Goal: Communication & Community: Answer question/provide support

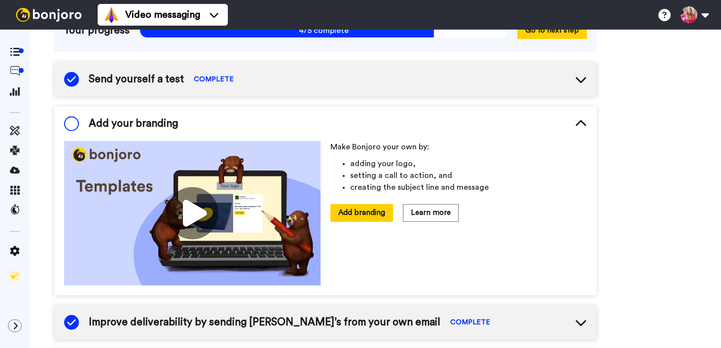
scroll to position [99, 0]
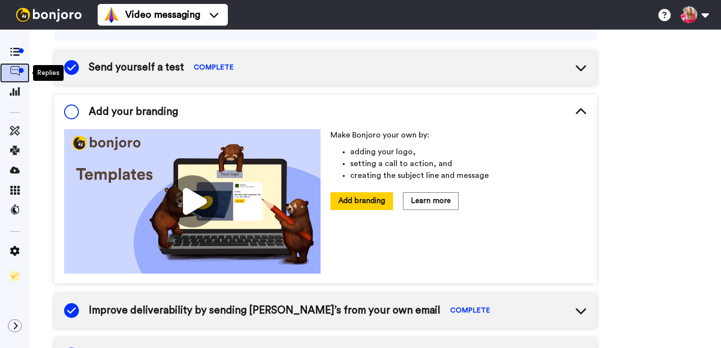
click at [15, 71] on icon at bounding box center [15, 71] width 10 height 10
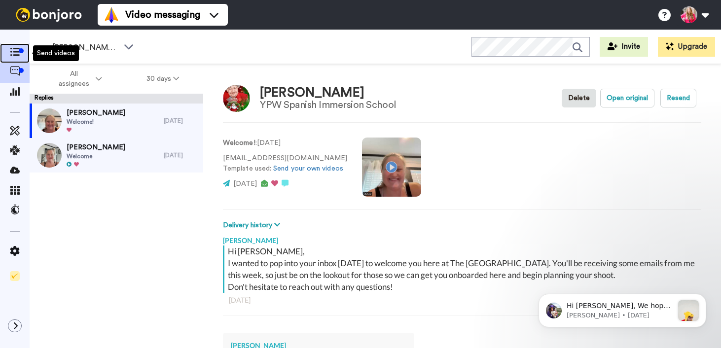
click at [16, 51] on icon at bounding box center [15, 52] width 10 height 8
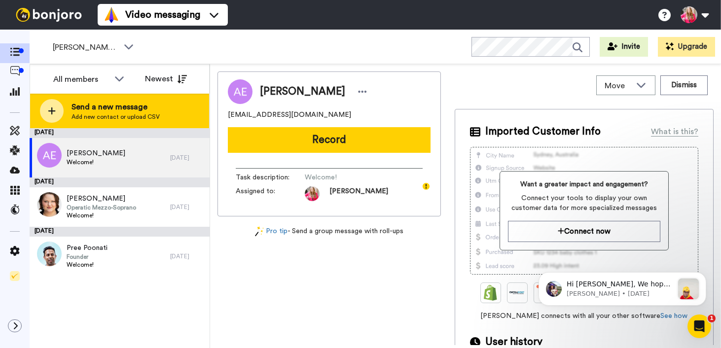
click at [118, 109] on span "Send a new message" at bounding box center [115, 107] width 88 height 12
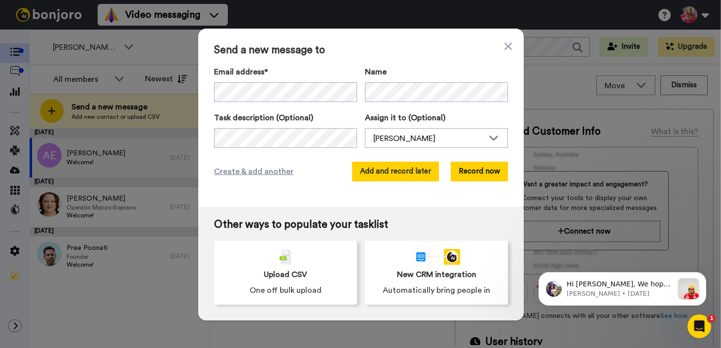
click at [400, 175] on button "Add and record later" at bounding box center [395, 172] width 87 height 20
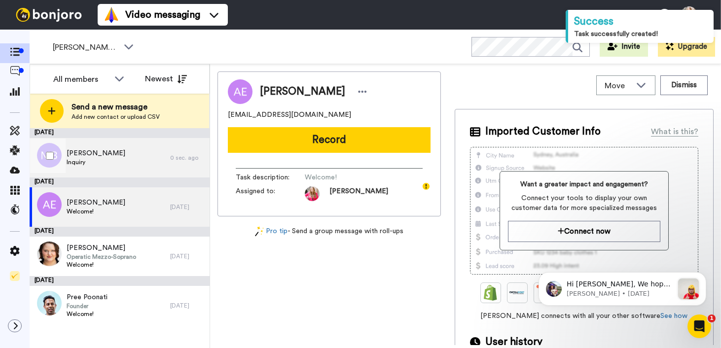
click at [115, 168] on div "Manuel Barbosa Inquiry" at bounding box center [100, 157] width 141 height 39
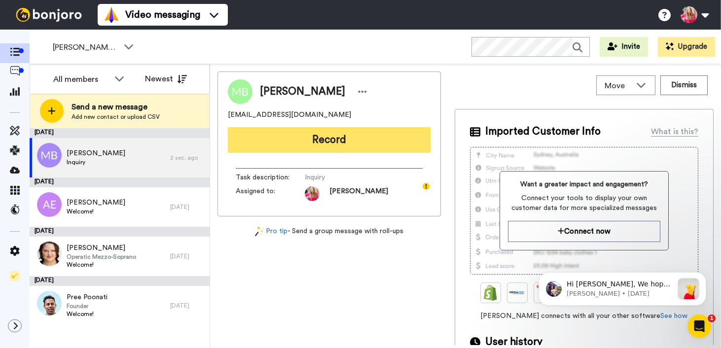
click at [339, 143] on button "Record" at bounding box center [329, 140] width 203 height 26
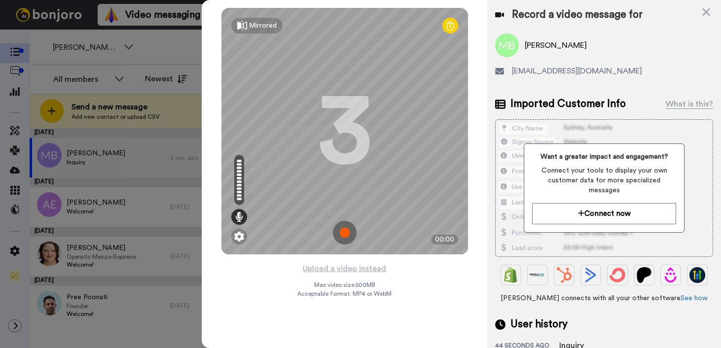
click at [346, 236] on img at bounding box center [345, 233] width 24 height 24
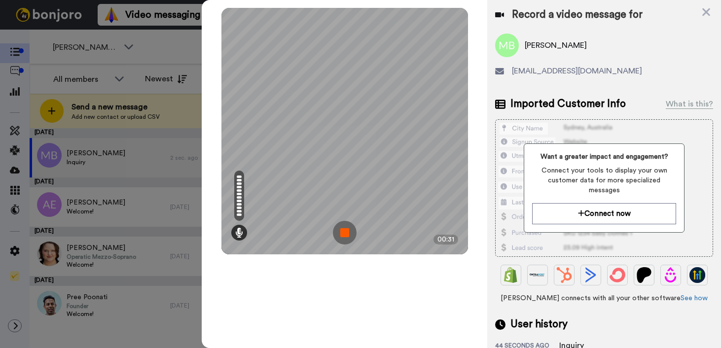
click at [344, 236] on img at bounding box center [345, 233] width 24 height 24
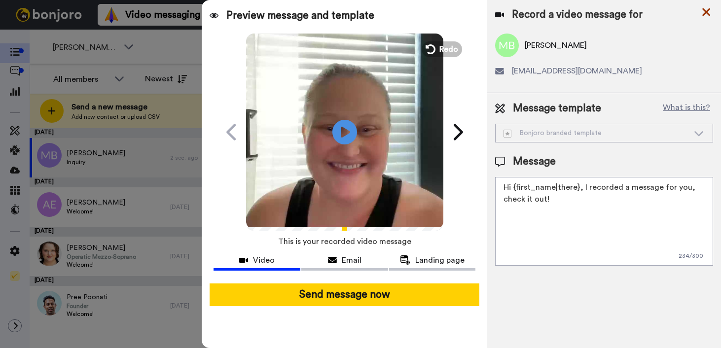
click at [708, 12] on icon at bounding box center [706, 12] width 10 height 12
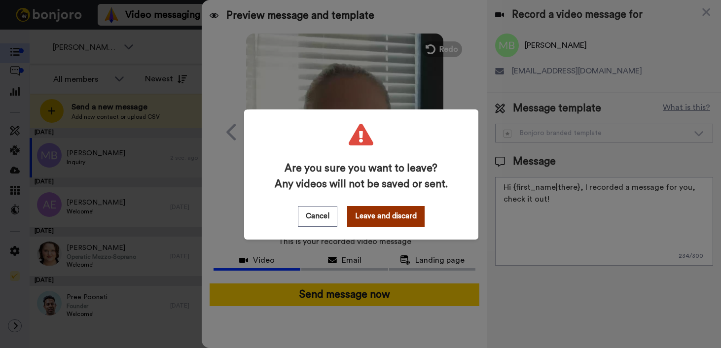
click at [375, 213] on button "Leave and discard" at bounding box center [385, 216] width 77 height 21
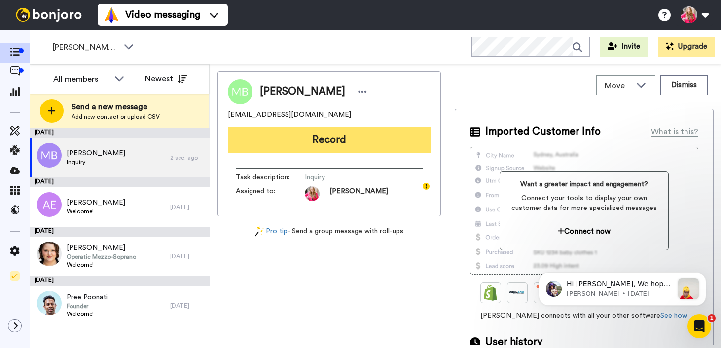
click at [337, 133] on button "Record" at bounding box center [329, 140] width 203 height 26
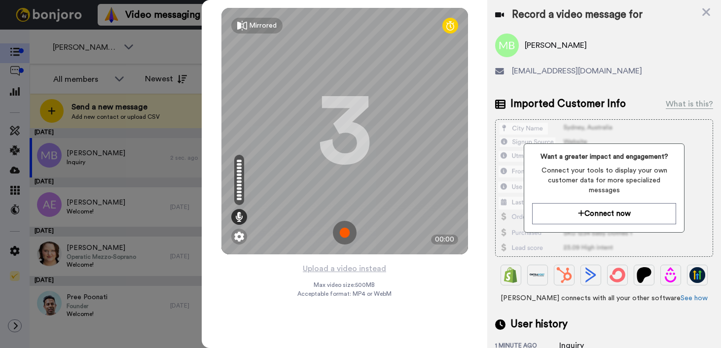
click at [346, 233] on img at bounding box center [345, 233] width 24 height 24
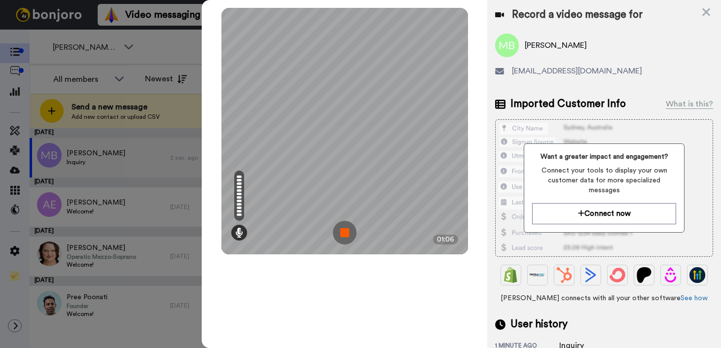
click at [346, 232] on img at bounding box center [345, 233] width 24 height 24
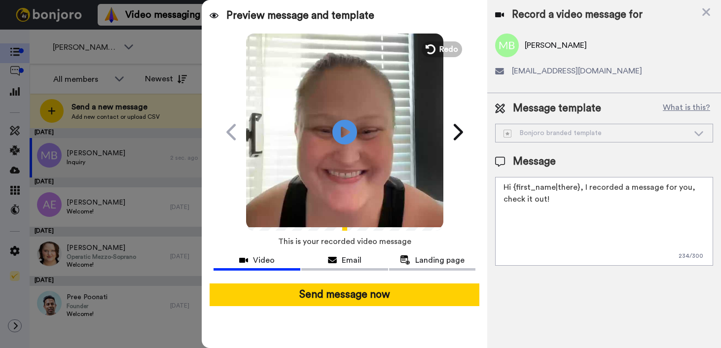
drag, startPoint x: 583, startPoint y: 202, endPoint x: 586, endPoint y: 184, distance: 18.0
click at [586, 184] on textarea "Hi {first_name|there}, I recorded a message for you, check it out!" at bounding box center [604, 221] width 218 height 89
paste textarea "I would love to help capture some beautiful maternity photos for y'all!"
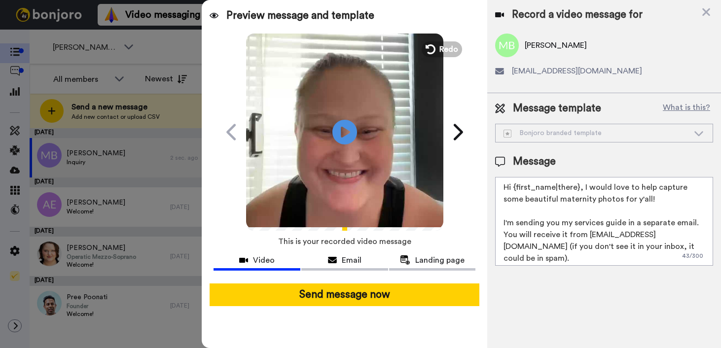
click at [642, 199] on textarea "Hi {first_name|there}, I would love to help capture some beautiful maternity ph…" at bounding box center [604, 221] width 218 height 89
click at [345, 140] on icon at bounding box center [345, 132] width 26 height 26
click at [679, 250] on textarea "Hi {first_name|there}, I would love to help capture some beautiful maternity ph…" at bounding box center [604, 221] width 218 height 89
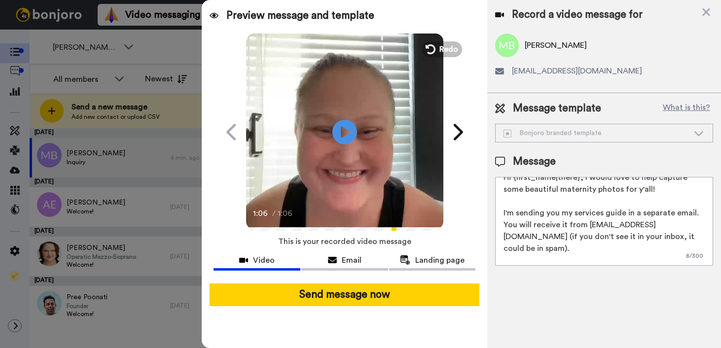
drag, startPoint x: 635, startPoint y: 259, endPoint x: 500, endPoint y: 259, distance: 135.1
click at [500, 259] on textarea "Hi {first_name|there}, I would love to help capture some beautiful maternity ph…" at bounding box center [604, 221] width 218 height 89
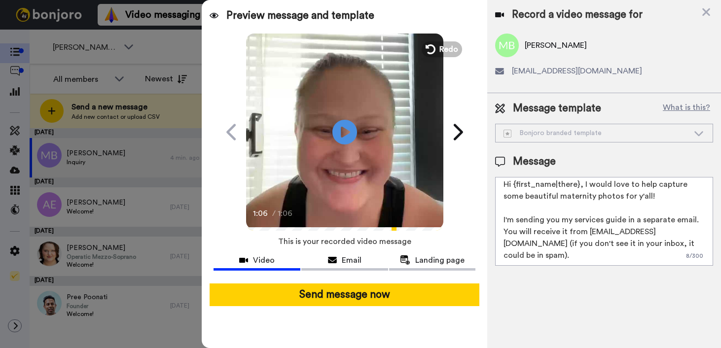
scroll to position [3, 0]
type textarea "Hi {first_name|there}, I recorded a message for you, check it out!"
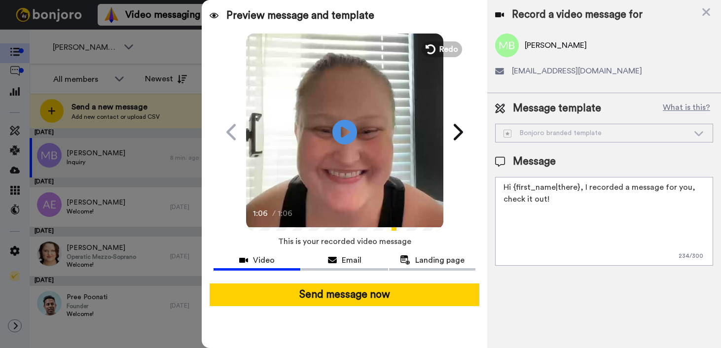
scroll to position [0, 0]
click at [706, 13] on icon at bounding box center [706, 12] width 8 height 8
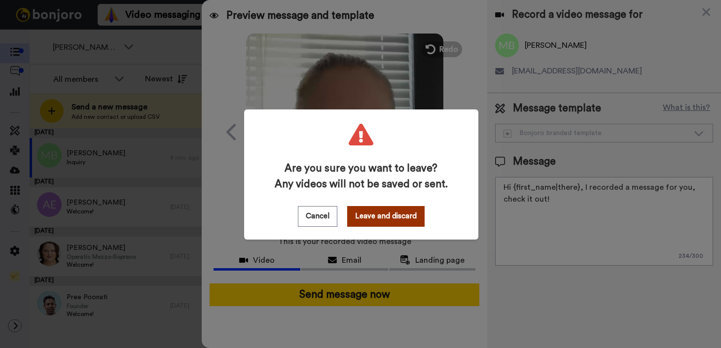
click at [379, 223] on button "Leave and discard" at bounding box center [385, 216] width 77 height 21
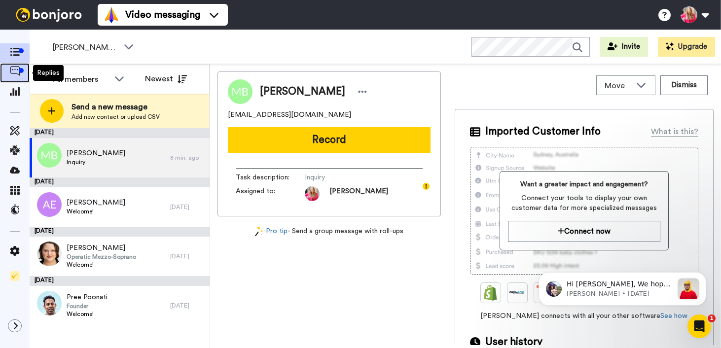
click at [18, 75] on icon at bounding box center [15, 71] width 10 height 10
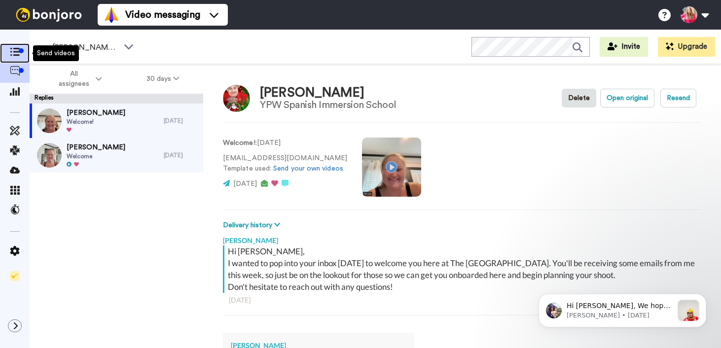
click at [11, 49] on icon at bounding box center [15, 52] width 10 height 8
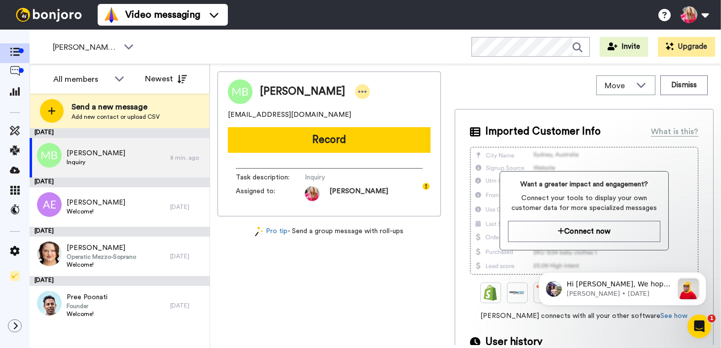
click at [358, 91] on icon at bounding box center [362, 92] width 9 height 10
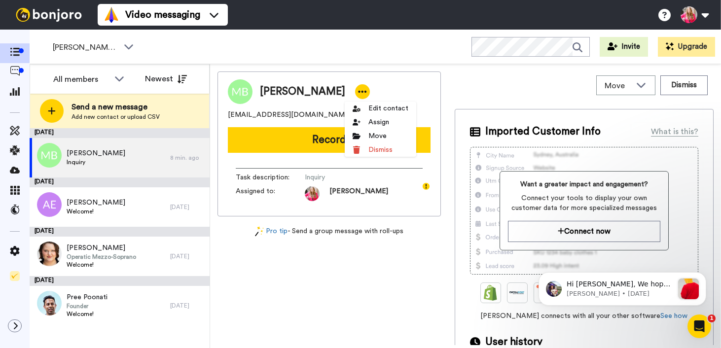
click at [402, 83] on div "[PERSON_NAME]" at bounding box center [329, 91] width 203 height 25
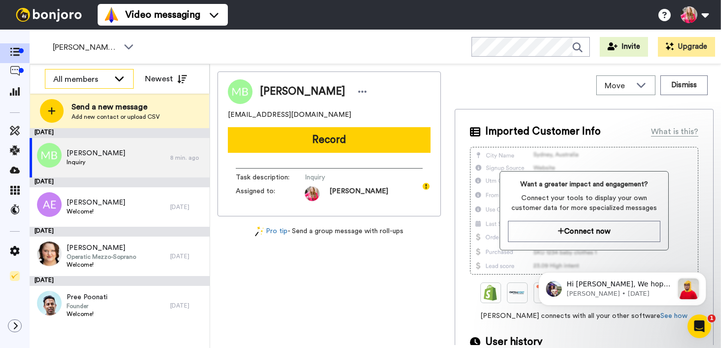
click at [90, 78] on div "All members" at bounding box center [81, 79] width 56 height 12
click at [358, 87] on icon at bounding box center [362, 92] width 9 height 10
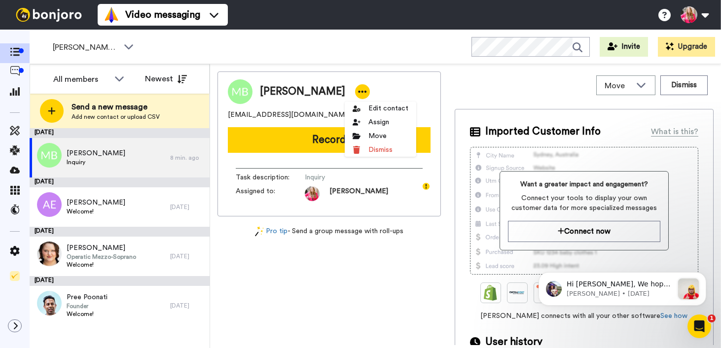
click at [405, 80] on div "Manuel Barbosa" at bounding box center [329, 91] width 203 height 25
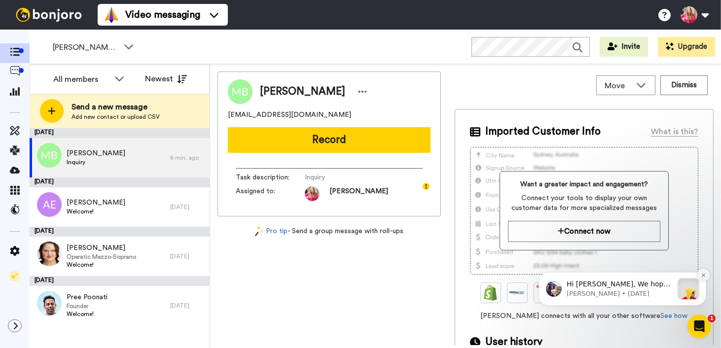
click at [705, 273] on icon "Dismiss notification" at bounding box center [703, 275] width 5 height 5
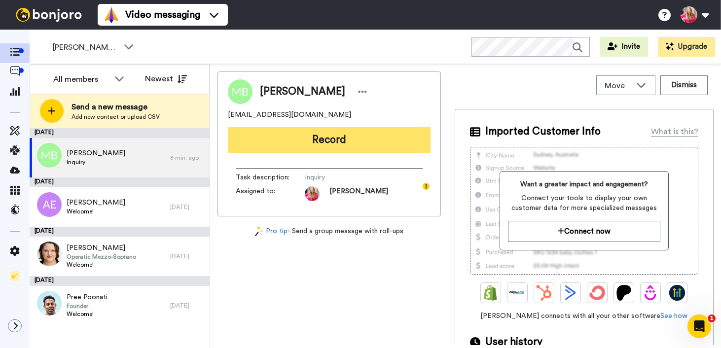
click at [345, 146] on button "Record" at bounding box center [329, 140] width 203 height 26
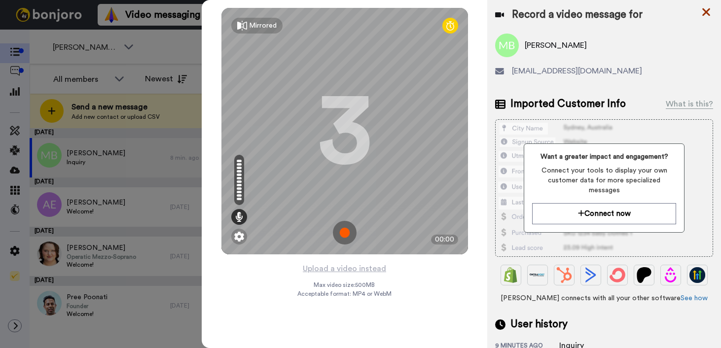
click at [705, 14] on icon at bounding box center [706, 12] width 8 height 8
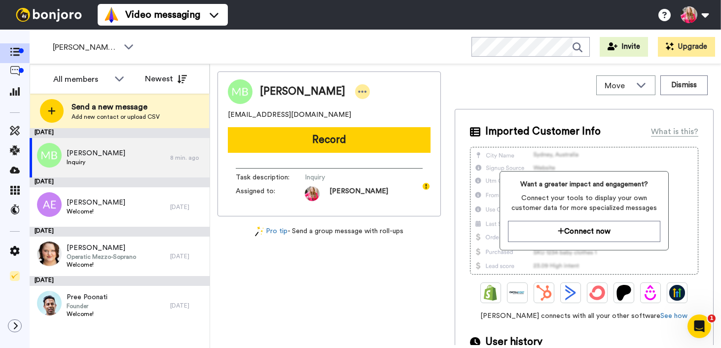
click at [358, 91] on icon at bounding box center [362, 92] width 9 height 10
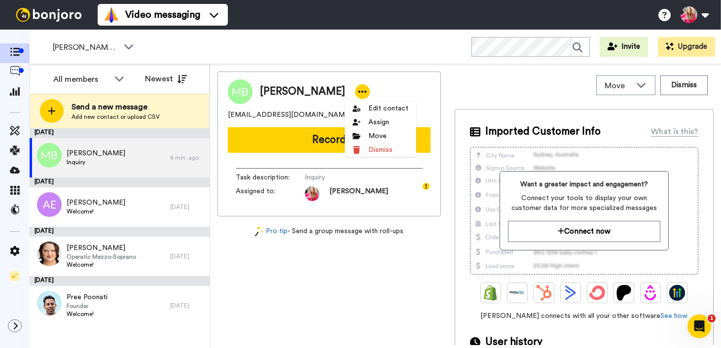
click at [548, 88] on div "Move WORKSPACES View all Default Ashley To-Do + Add a new workspace Dismiss" at bounding box center [584, 85] width 259 height 28
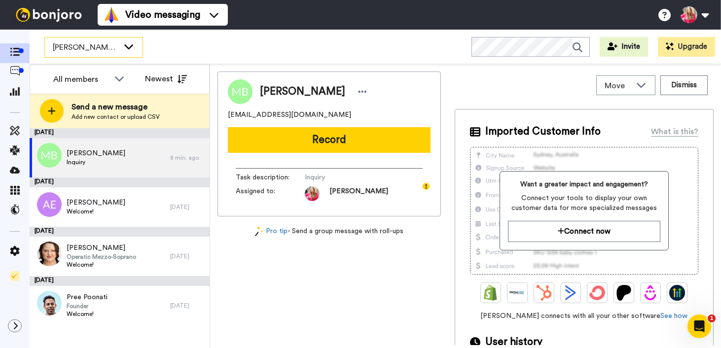
click at [111, 41] on span "[PERSON_NAME] To-Do" at bounding box center [86, 47] width 66 height 12
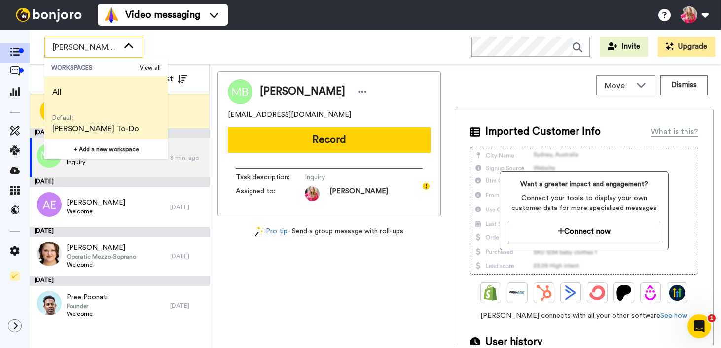
click at [59, 98] on span "All" at bounding box center [56, 92] width 9 height 12
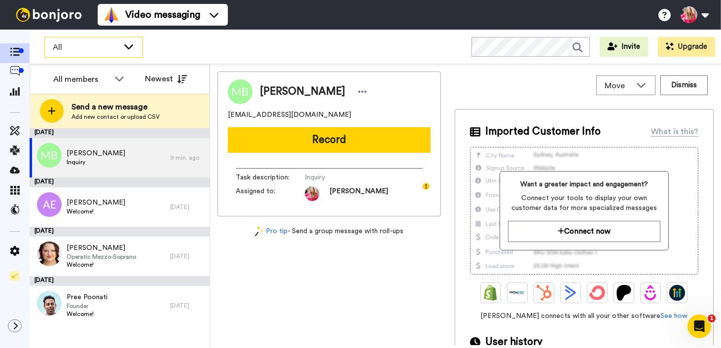
click at [78, 49] on span "All" at bounding box center [86, 47] width 66 height 12
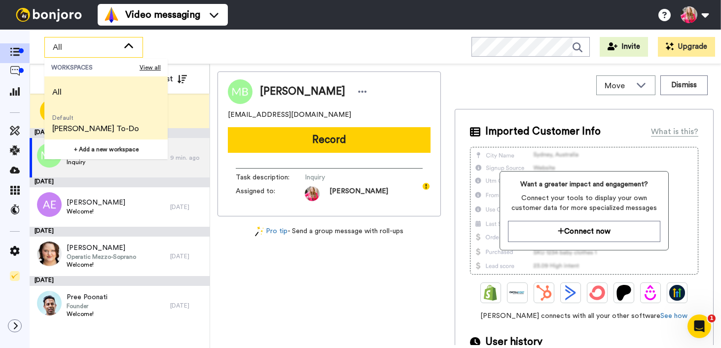
click at [88, 129] on span "[PERSON_NAME] To-Do" at bounding box center [95, 129] width 87 height 12
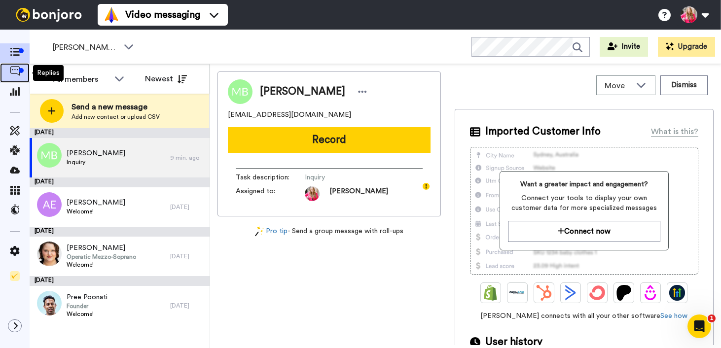
click at [13, 74] on icon at bounding box center [15, 71] width 10 height 10
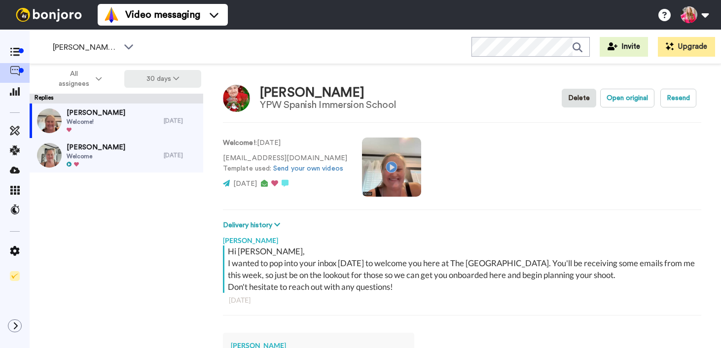
click at [166, 74] on button "30 days" at bounding box center [162, 79] width 77 height 18
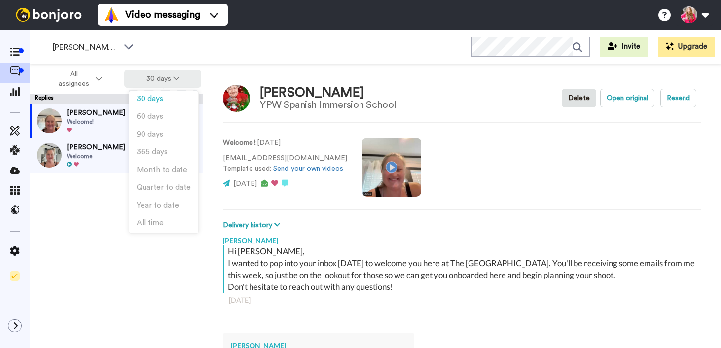
click at [166, 73] on button "30 days" at bounding box center [162, 79] width 77 height 18
click at [97, 71] on button "All assignees" at bounding box center [78, 79] width 93 height 28
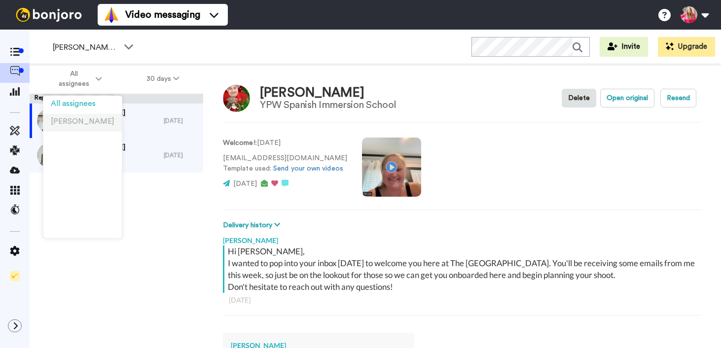
click at [80, 120] on span "[PERSON_NAME]" at bounding box center [83, 121] width 64 height 7
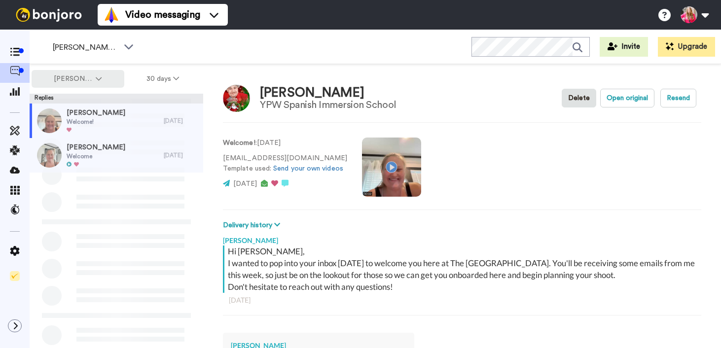
click at [84, 77] on span "[PERSON_NAME]" at bounding box center [74, 79] width 40 height 10
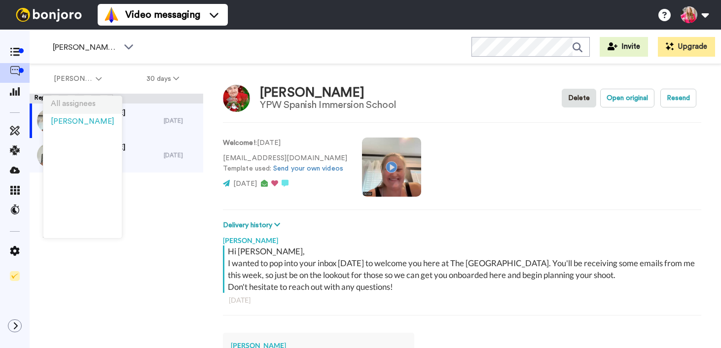
click at [83, 106] on span "All assignees" at bounding box center [73, 103] width 45 height 7
type textarea "x"
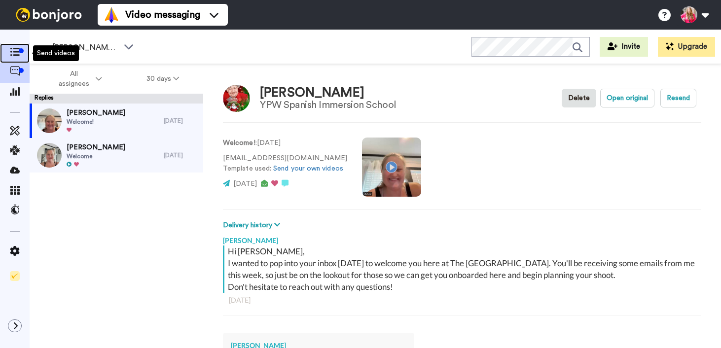
click at [17, 56] on icon at bounding box center [15, 52] width 10 height 8
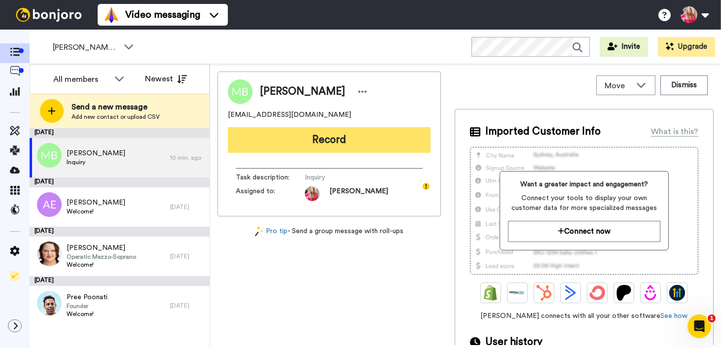
click at [310, 139] on button "Record" at bounding box center [329, 140] width 203 height 26
click at [310, 139] on div at bounding box center [461, 174] width 519 height 348
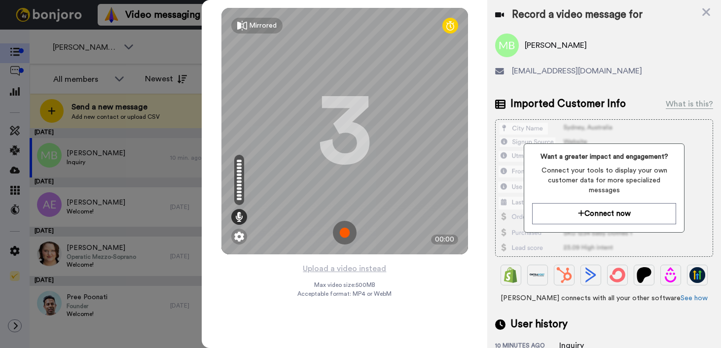
click at [342, 231] on img at bounding box center [345, 233] width 24 height 24
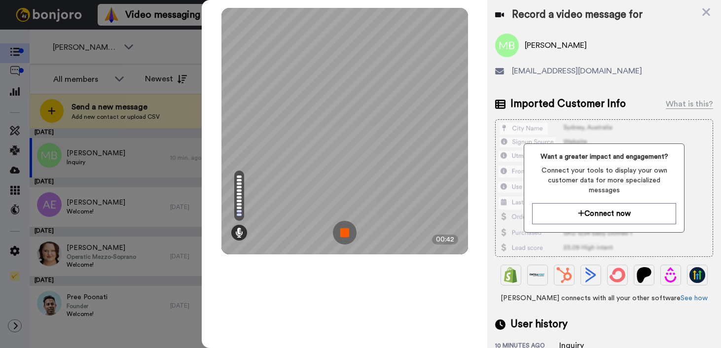
click at [342, 231] on img at bounding box center [345, 233] width 24 height 24
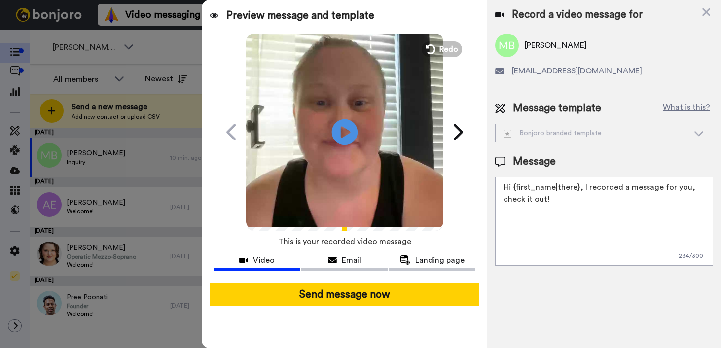
click at [347, 128] on icon at bounding box center [345, 132] width 26 height 26
click at [602, 201] on textarea "Hi {first_name|there}, I recorded a message for you, check it out!" at bounding box center [604, 221] width 218 height 89
drag, startPoint x: 621, startPoint y: 200, endPoint x: 582, endPoint y: 187, distance: 41.3
click at [582, 187] on textarea "Hi {first_name|there}, I recorded a message for you, check it out!" at bounding box center [604, 221] width 218 height 89
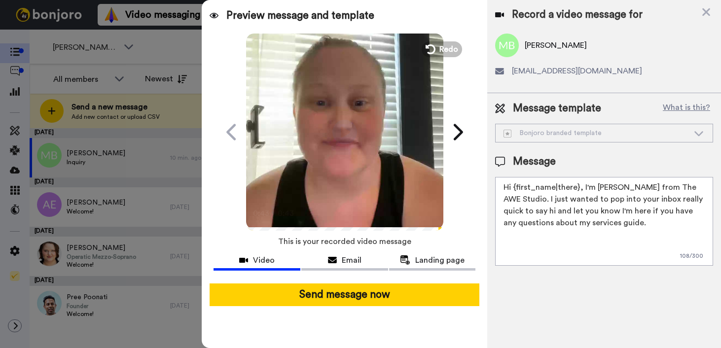
click at [700, 191] on textarea "Hi {first_name|there}, I'm Ashley from The AWE Studio. I just wanted to pop int…" at bounding box center [604, 221] width 218 height 89
click at [618, 223] on textarea "Hi {first_name|there}, I'm Ashley from The AWE Studio. I just wanted to pop int…" at bounding box center [604, 221] width 218 height 89
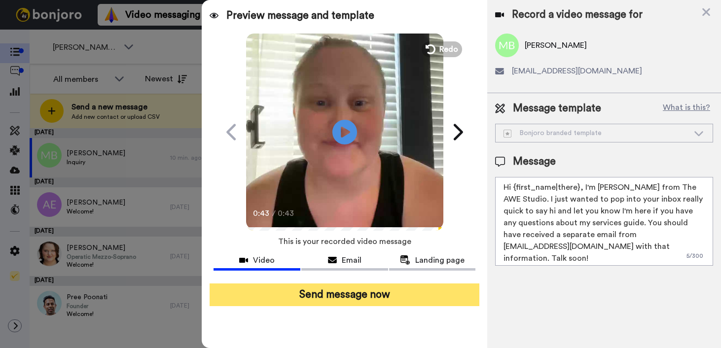
type textarea "Hi {first_name|there}, I'm Ashley from The AWE Studio. I just wanted to pop int…"
click at [339, 295] on button "Send message now" at bounding box center [345, 295] width 270 height 23
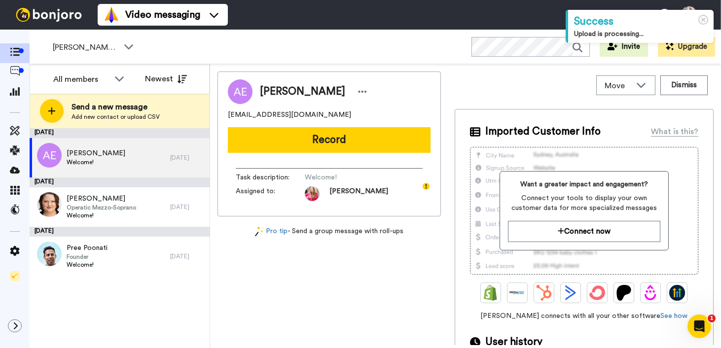
click at [318, 310] on div "[PERSON_NAME] [EMAIL_ADDRESS][DOMAIN_NAME] Record Task description : Welcome! A…" at bounding box center [328, 208] width 223 height 274
